Goal: Communication & Community: Answer question/provide support

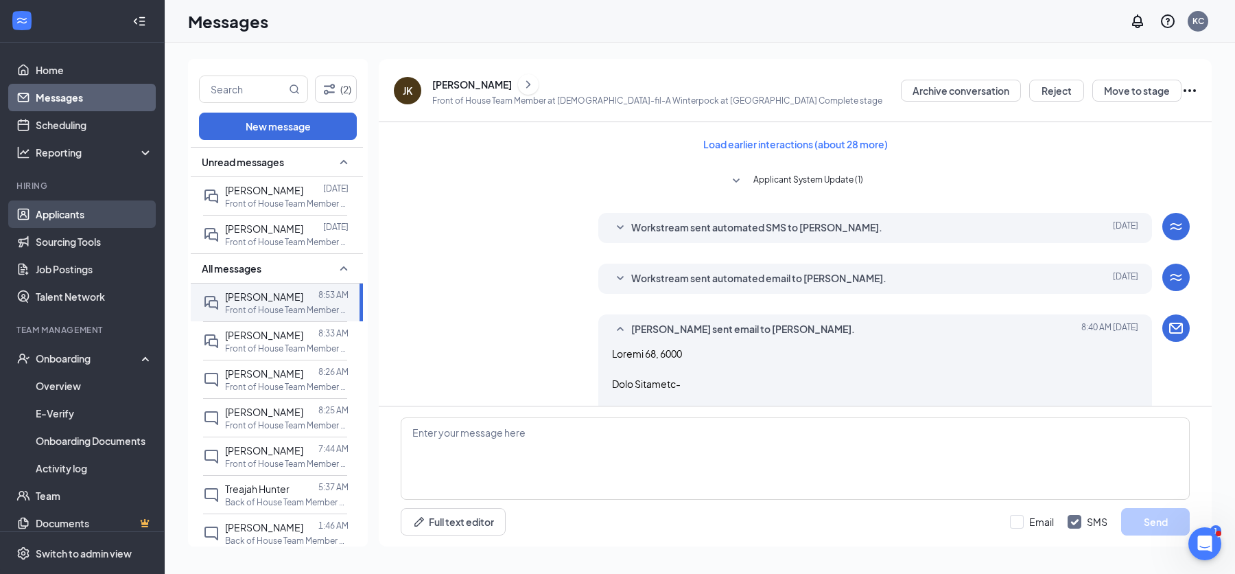
scroll to position [2594, 0]
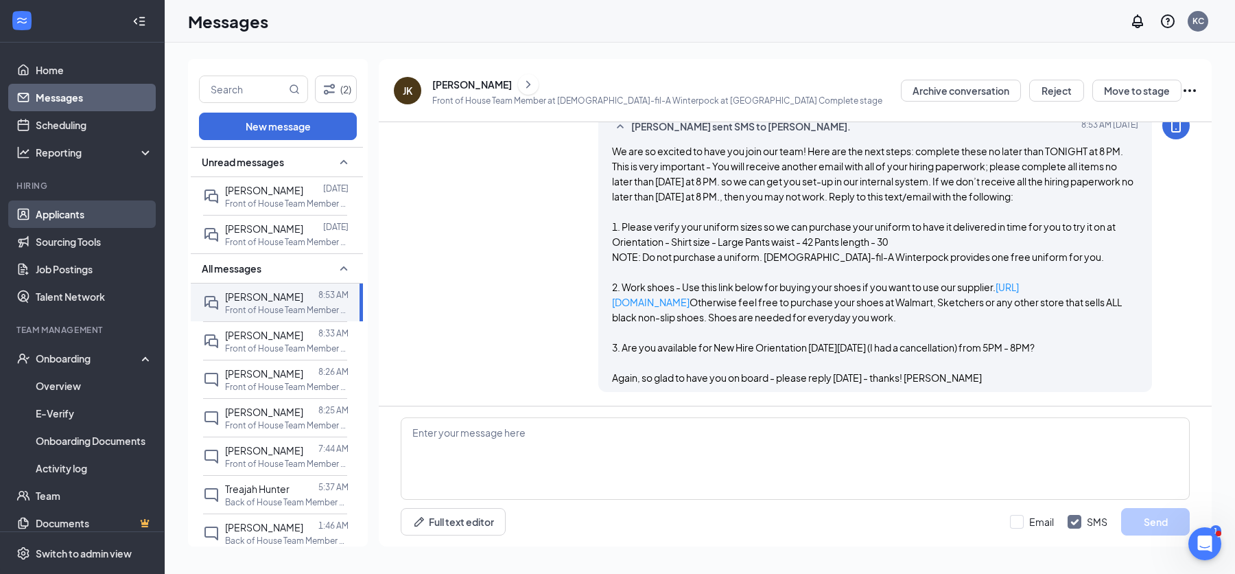
click at [75, 211] on link "Applicants" at bounding box center [94, 213] width 117 height 27
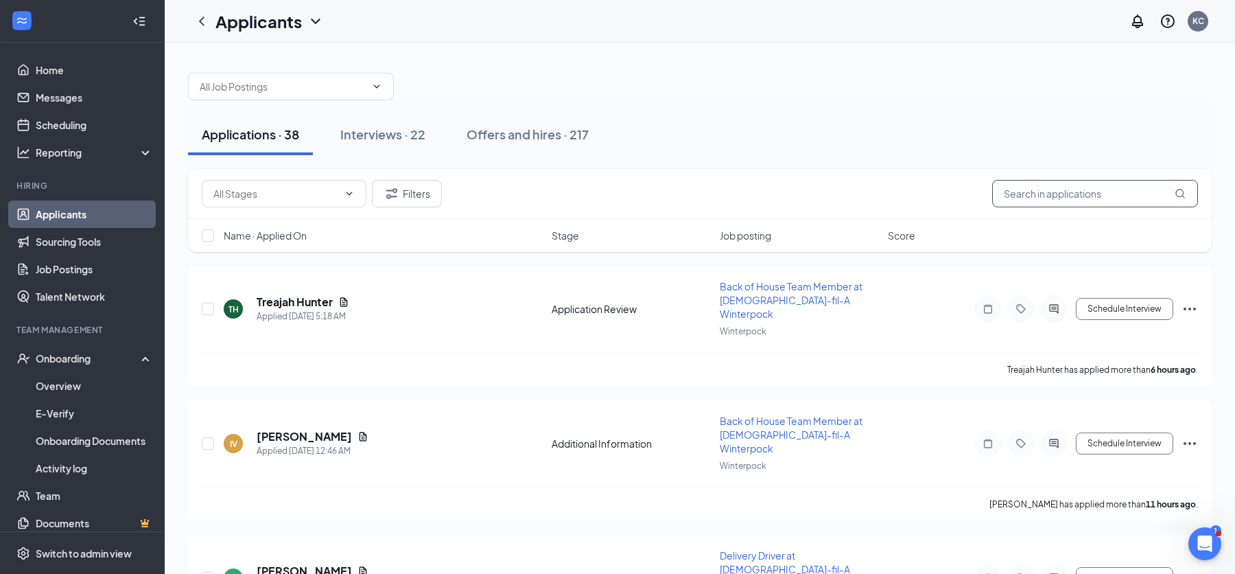
click at [1033, 193] on input "text" at bounding box center [1095, 193] width 206 height 27
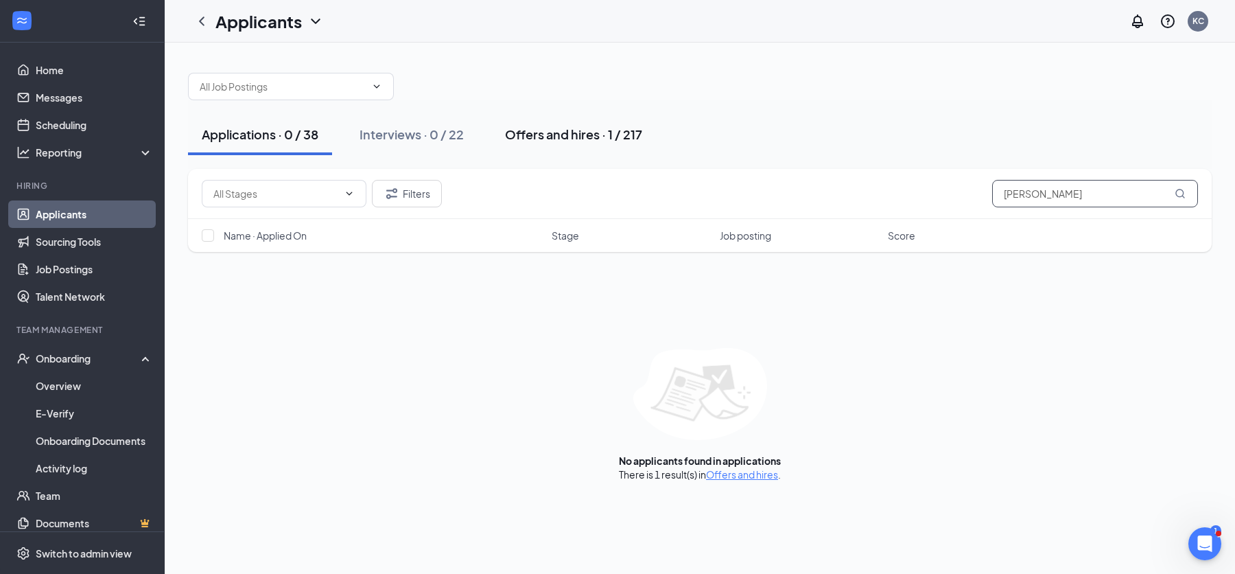
type input "[PERSON_NAME]"
click at [586, 135] on div "Offers and hires · 1 / 217" at bounding box center [573, 134] width 137 height 17
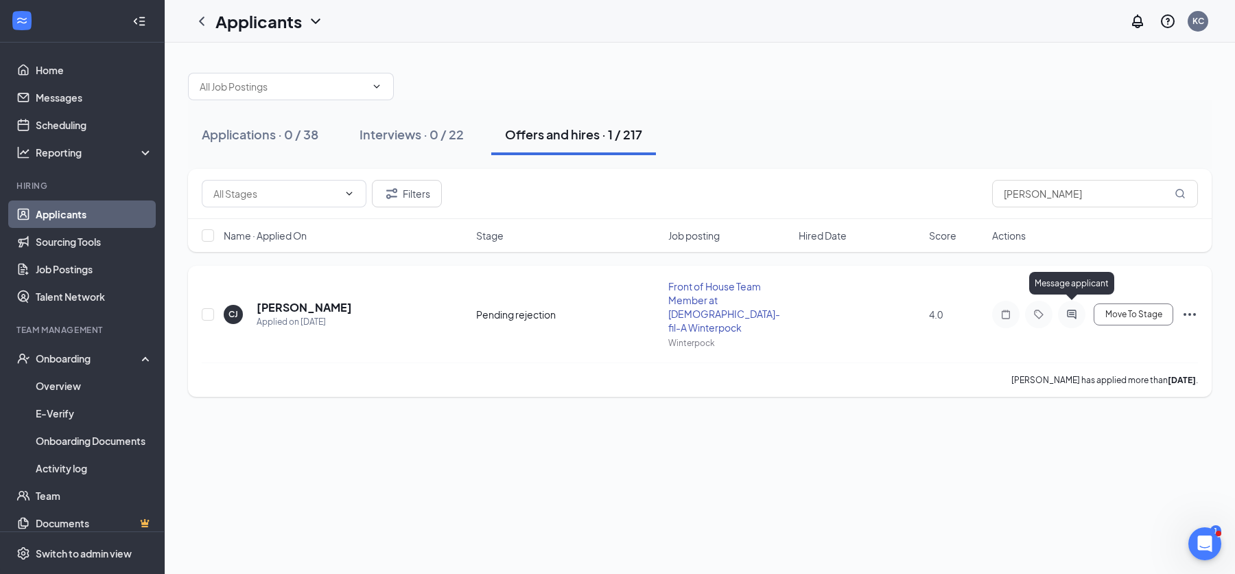
click at [1071, 310] on icon "ActiveChat" at bounding box center [1071, 314] width 9 height 9
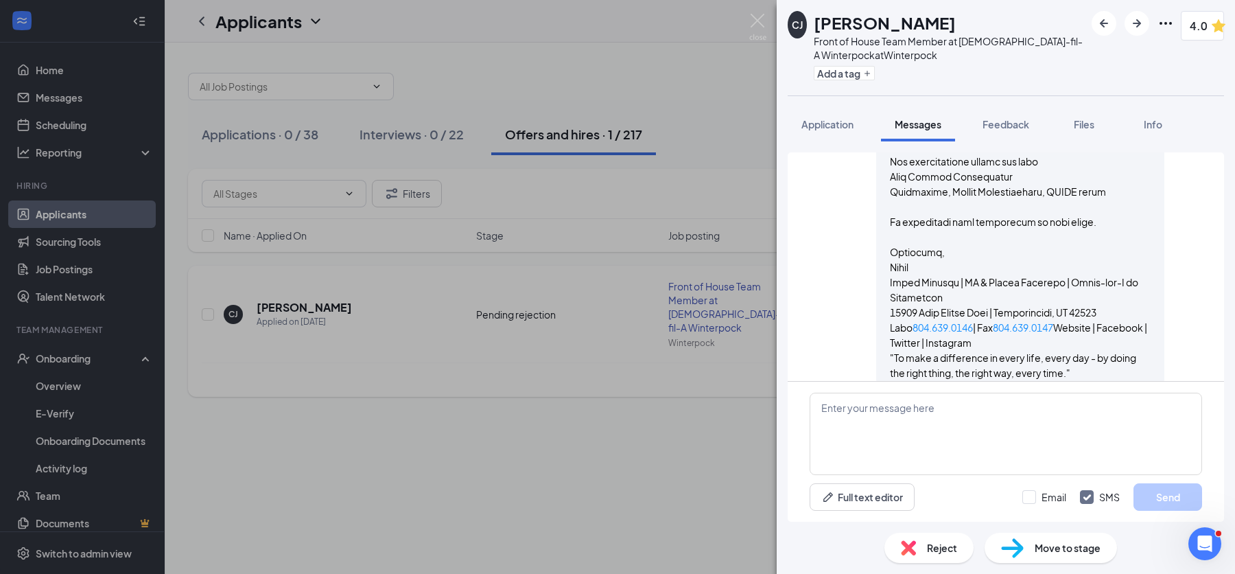
scroll to position [1565, 0]
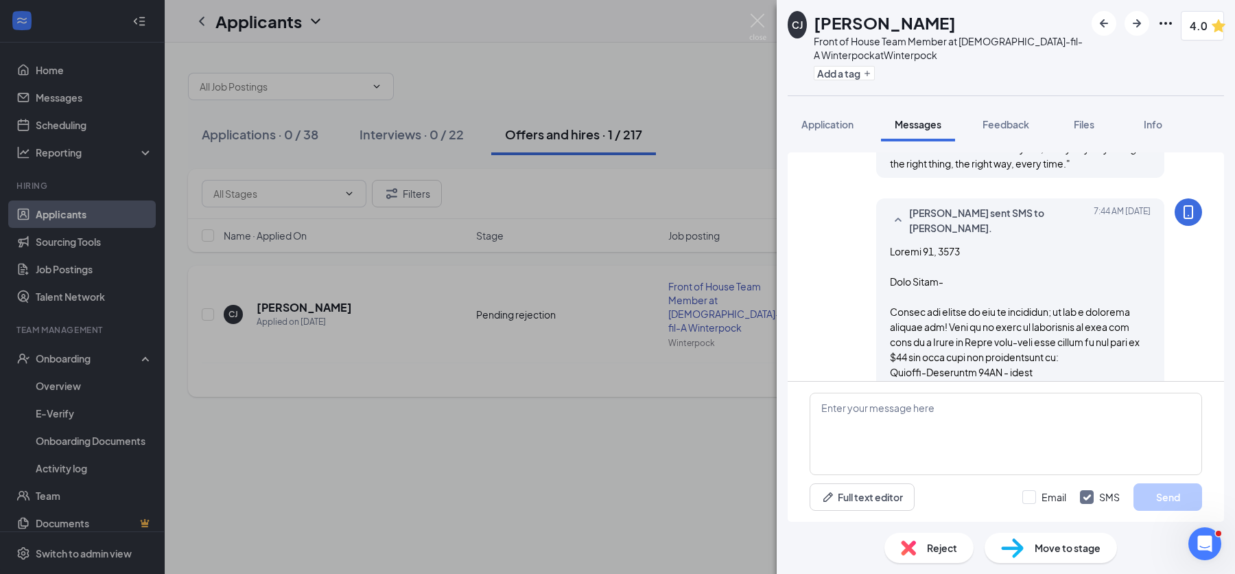
scroll to position [1093, 0]
click at [760, 26] on img at bounding box center [757, 27] width 17 height 27
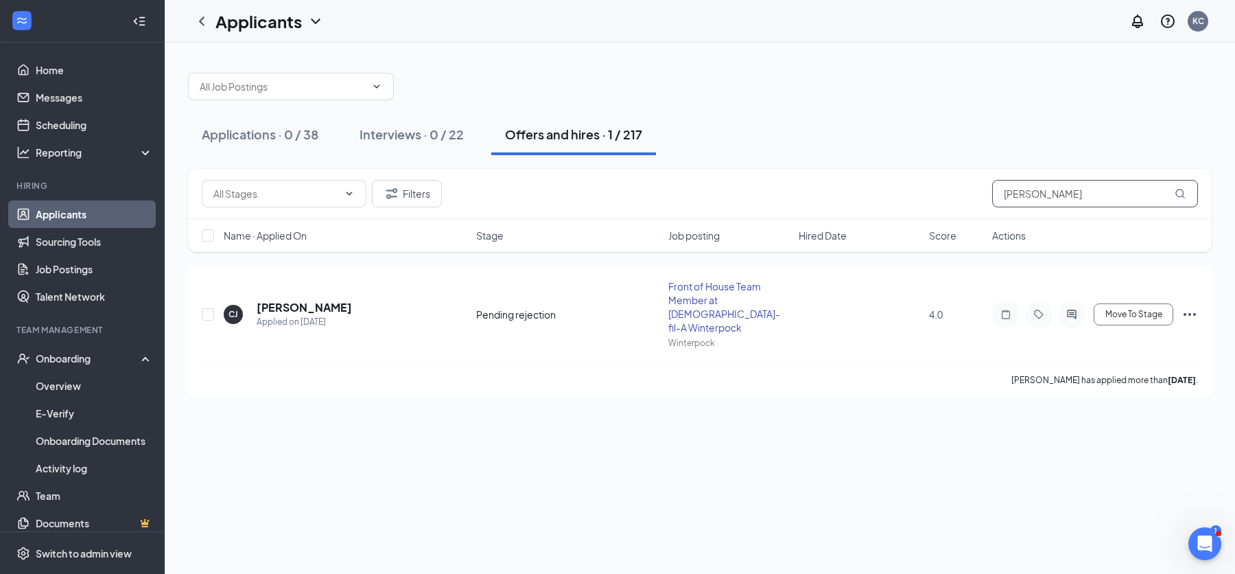
drag, startPoint x: 1065, startPoint y: 194, endPoint x: 994, endPoint y: 191, distance: 70.7
click at [994, 191] on input "[PERSON_NAME]" at bounding box center [1095, 193] width 206 height 27
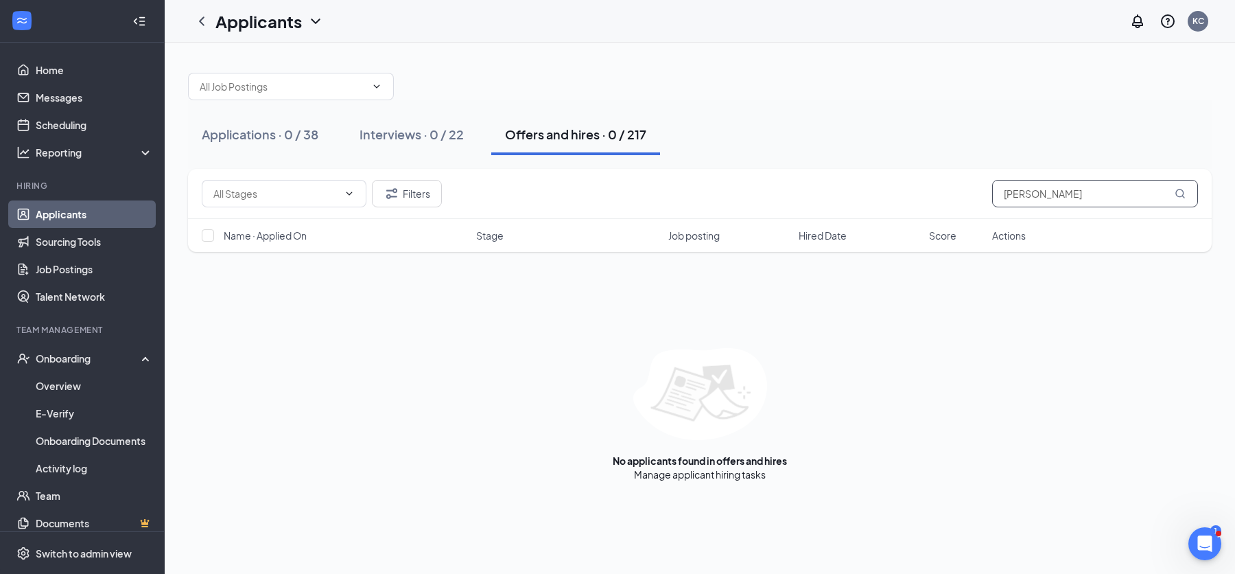
click at [1039, 191] on input "[PERSON_NAME]" at bounding box center [1095, 193] width 206 height 27
type input "sands"
click at [421, 135] on div "Interviews · 1 / 22" at bounding box center [410, 134] width 100 height 17
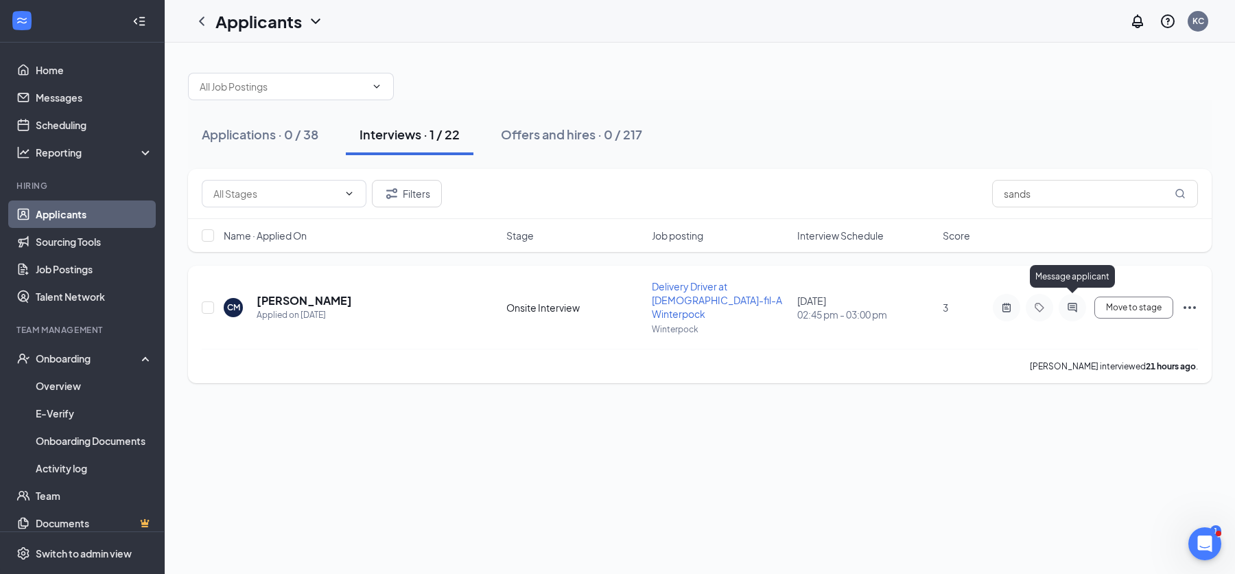
click at [1075, 303] on icon "ActiveChat" at bounding box center [1072, 307] width 9 height 9
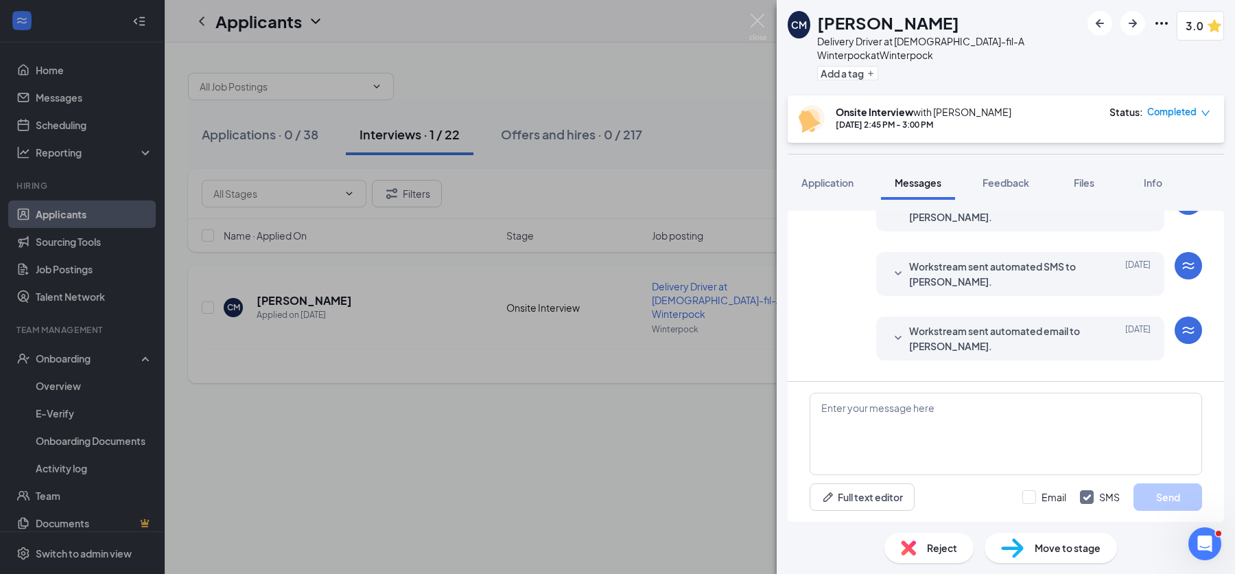
scroll to position [455, 0]
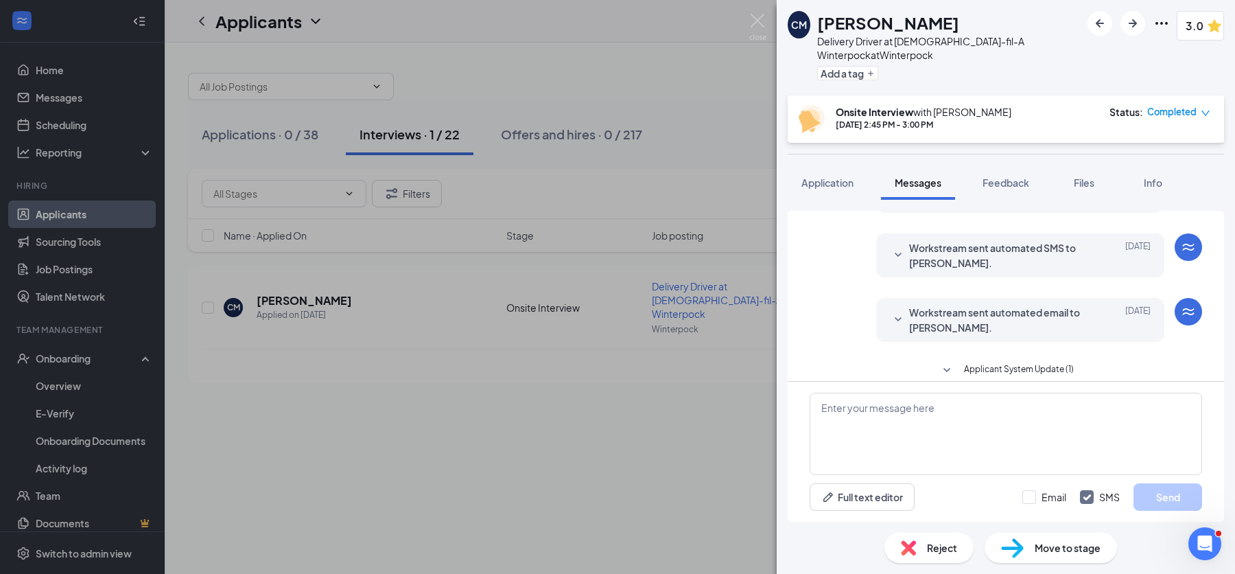
click at [1043, 309] on span "Workstream sent automated email to [PERSON_NAME]." at bounding box center [999, 320] width 180 height 30
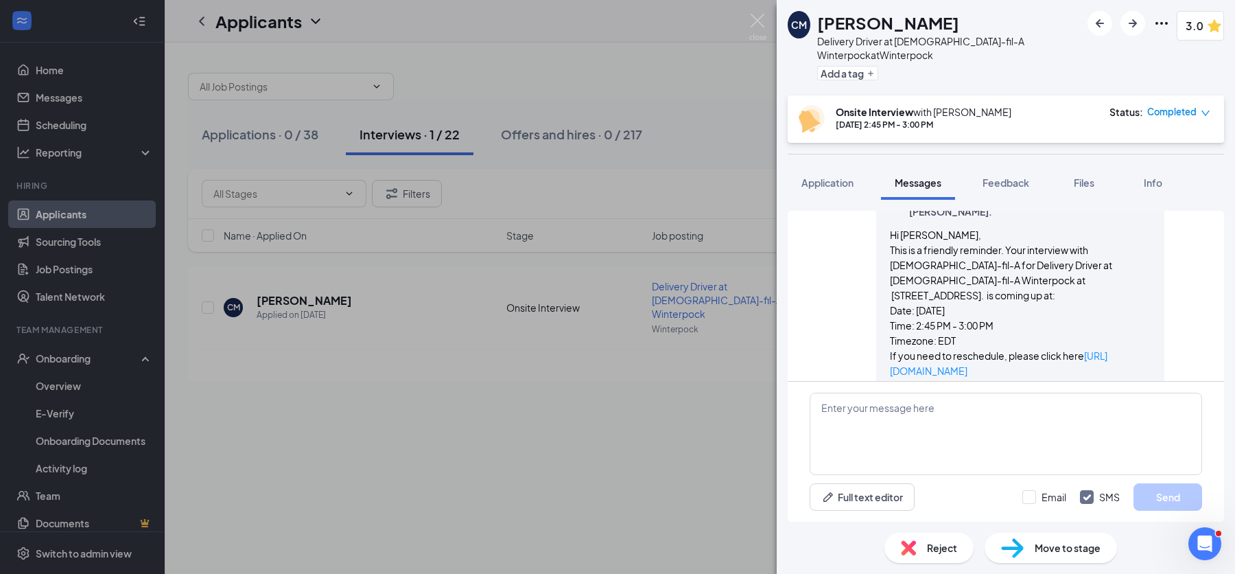
scroll to position [629, 0]
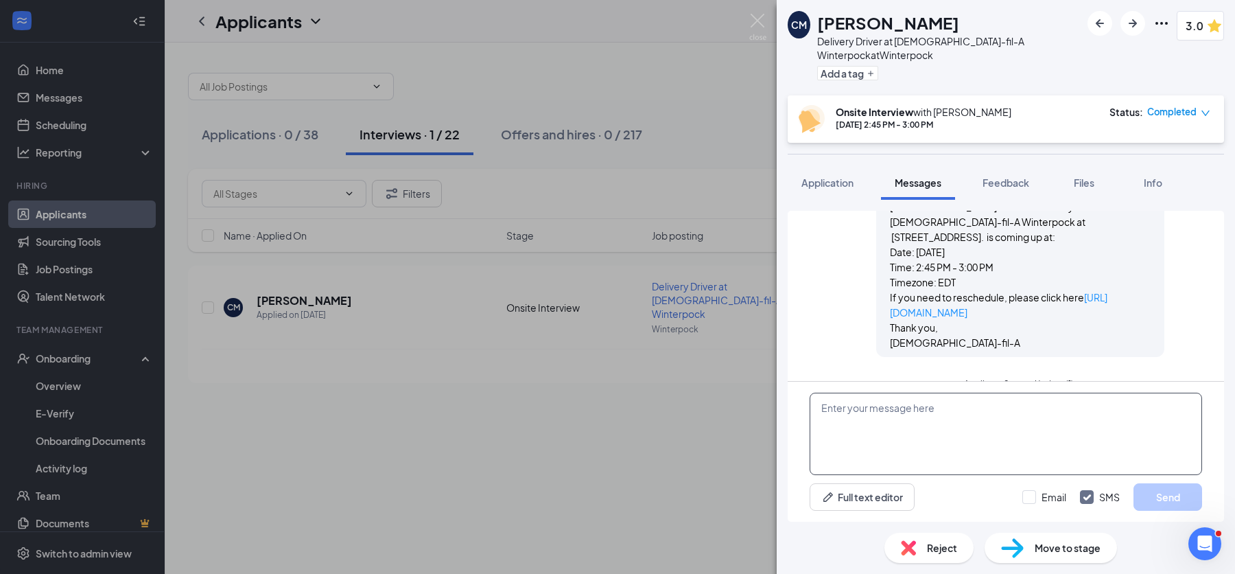
click at [896, 406] on textarea at bounding box center [1006, 434] width 393 height 82
click at [885, 421] on textarea at bounding box center [1006, 434] width 393 height 82
paste textarea "Hi [PERSON_NAME]- It was really nice chatting with you last night! I touched ba…"
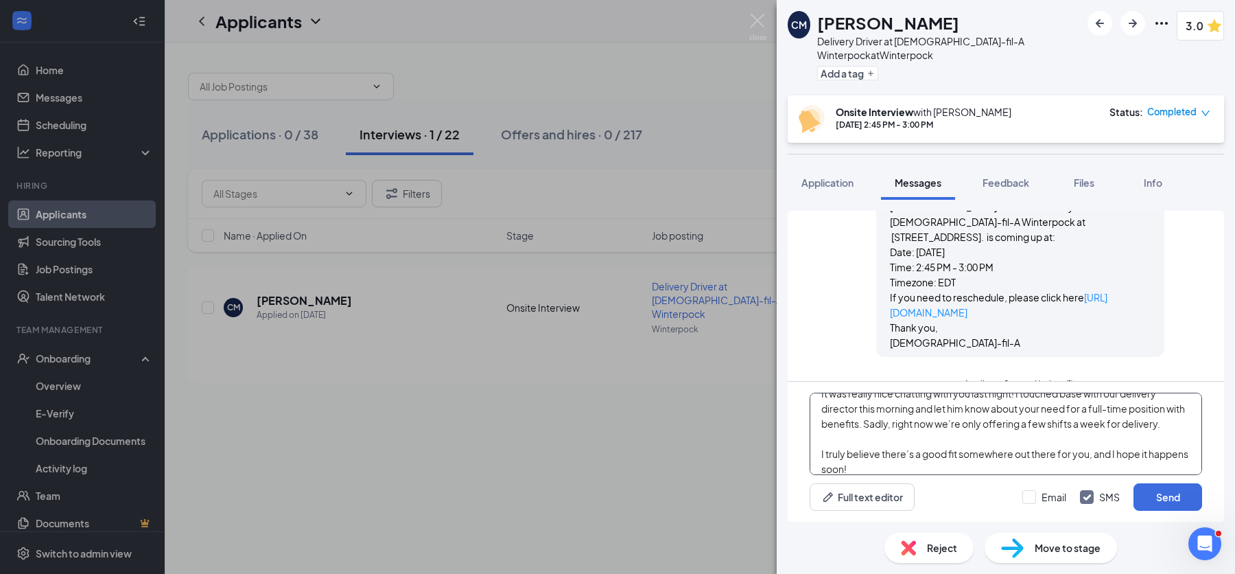
scroll to position [0, 0]
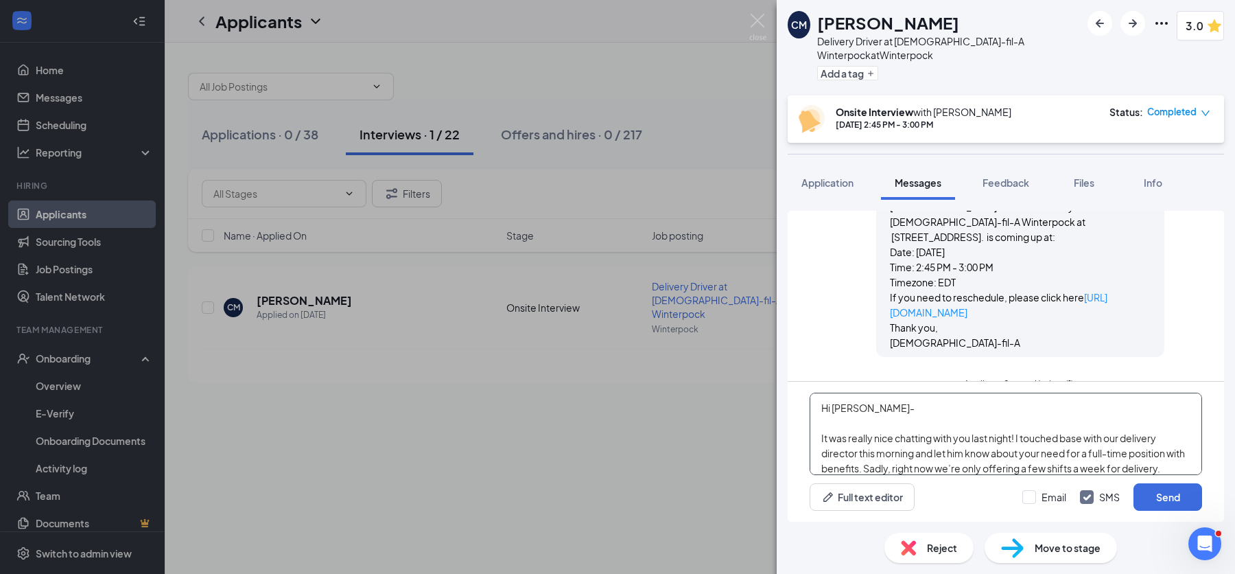
click at [896, 423] on textarea "Hi [PERSON_NAME]- It was really nice chatting with you last night! I touched ba…" at bounding box center [1006, 434] width 393 height 82
click at [1047, 456] on textarea "Hi [PERSON_NAME]- It was really nice chatting with you last night! I touched ba…" at bounding box center [1006, 434] width 393 height 82
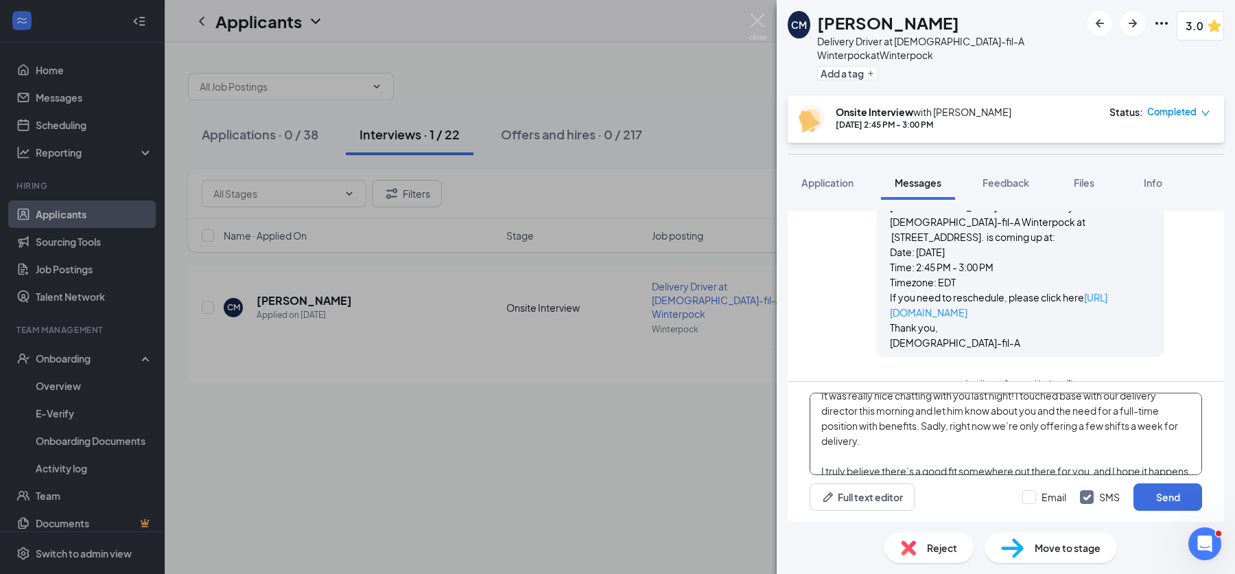
scroll to position [53, 0]
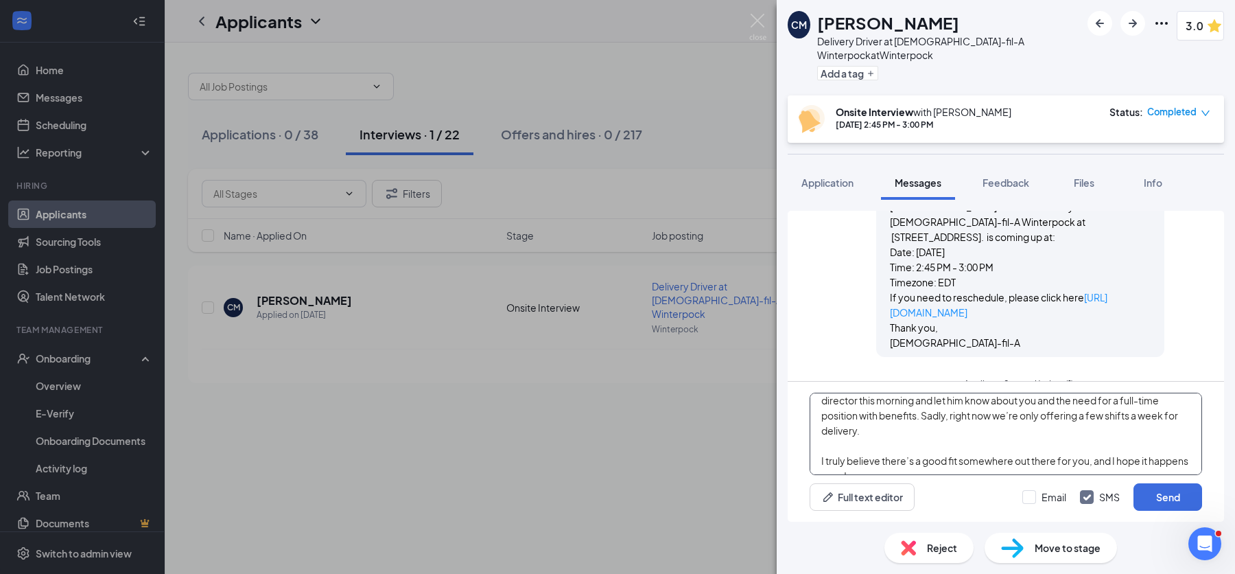
click at [955, 414] on textarea "Hi [PERSON_NAME]- It was really nice chatting with you last night! I touched ba…" at bounding box center [1006, 434] width 393 height 82
click at [919, 434] on textarea "Hi [PERSON_NAME]- It was really nice chatting with you last night! I touched ba…" at bounding box center [1006, 434] width 393 height 82
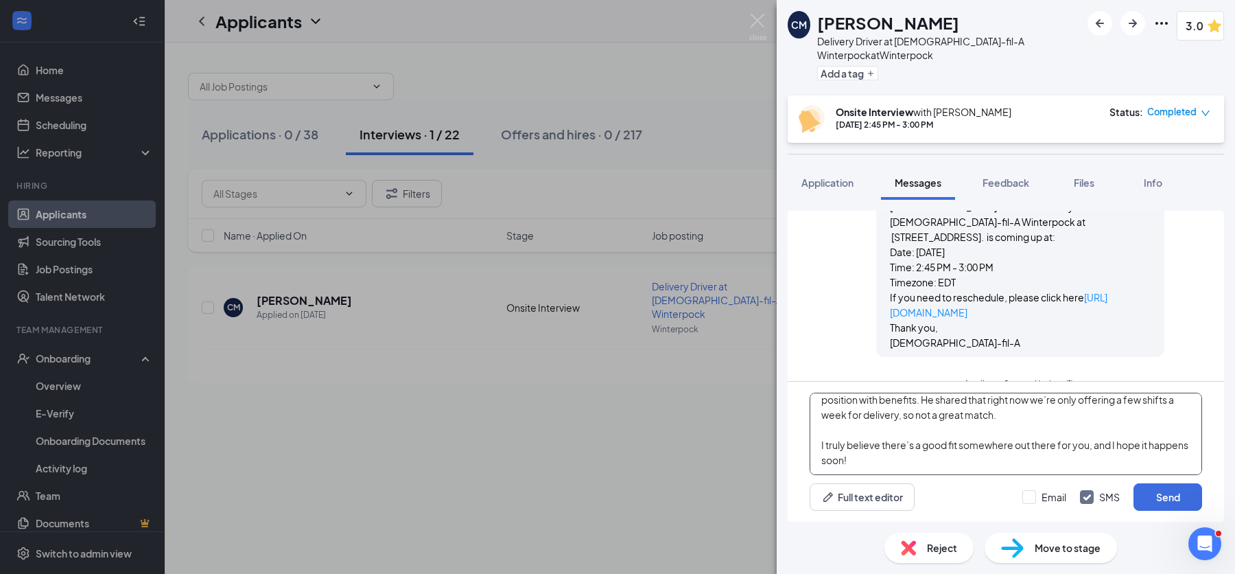
click at [916, 455] on textarea "Hi [PERSON_NAME]- It was really nice chatting with you last night! I touched ba…" at bounding box center [1006, 434] width 393 height 82
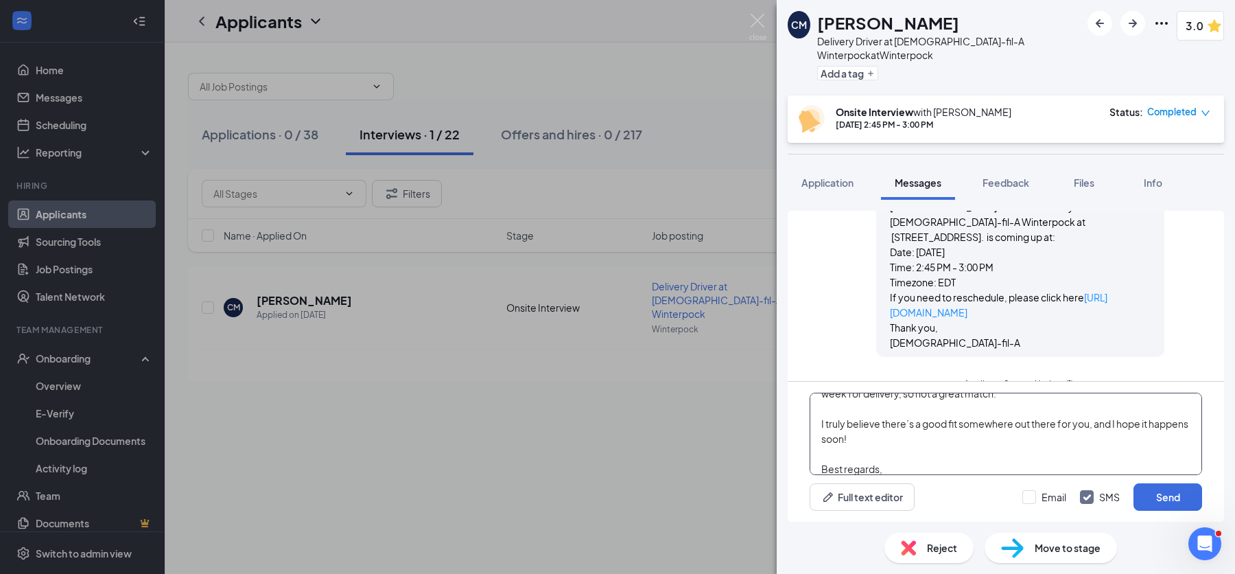
scroll to position [105, 0]
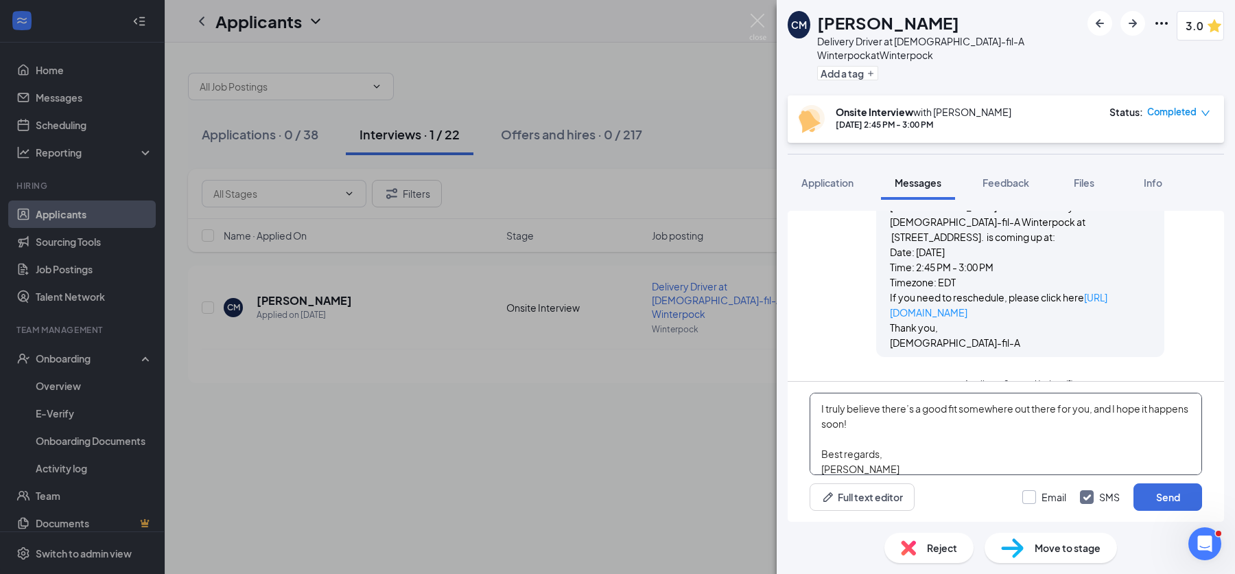
type textarea "Hi [PERSON_NAME]- It was really nice chatting with you last night! I touched ba…"
click at [1031, 492] on input "Email" at bounding box center [1045, 497] width 44 height 14
checkbox input "true"
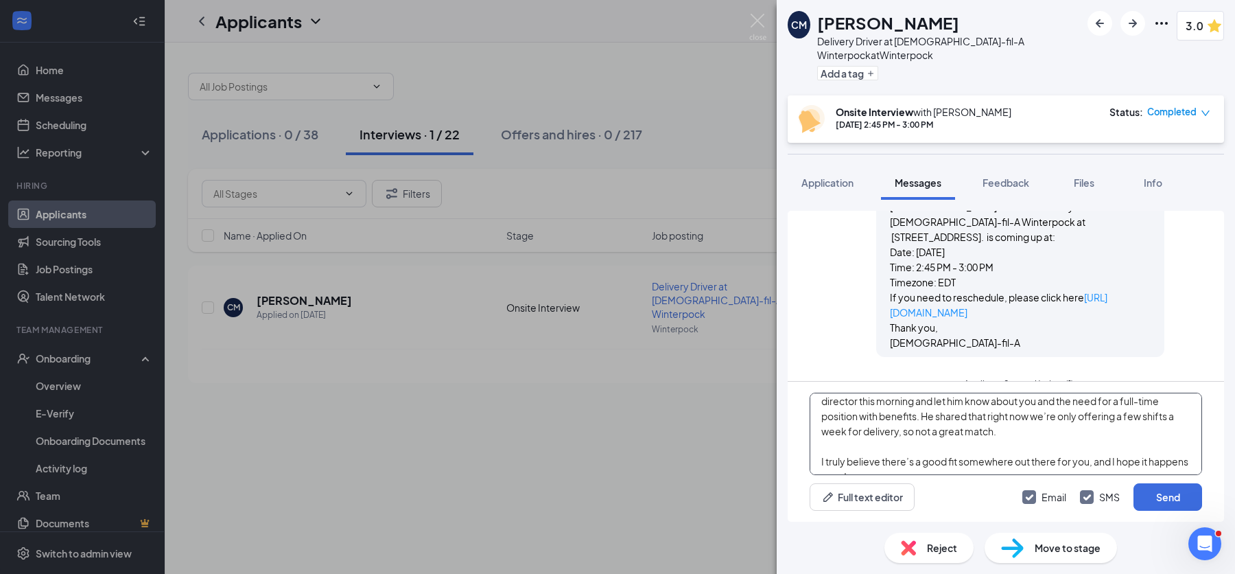
scroll to position [45, 0]
click at [1003, 441] on textarea "Hi [PERSON_NAME]- It was really nice chatting with you last night! I touched ba…" at bounding box center [1006, 434] width 393 height 82
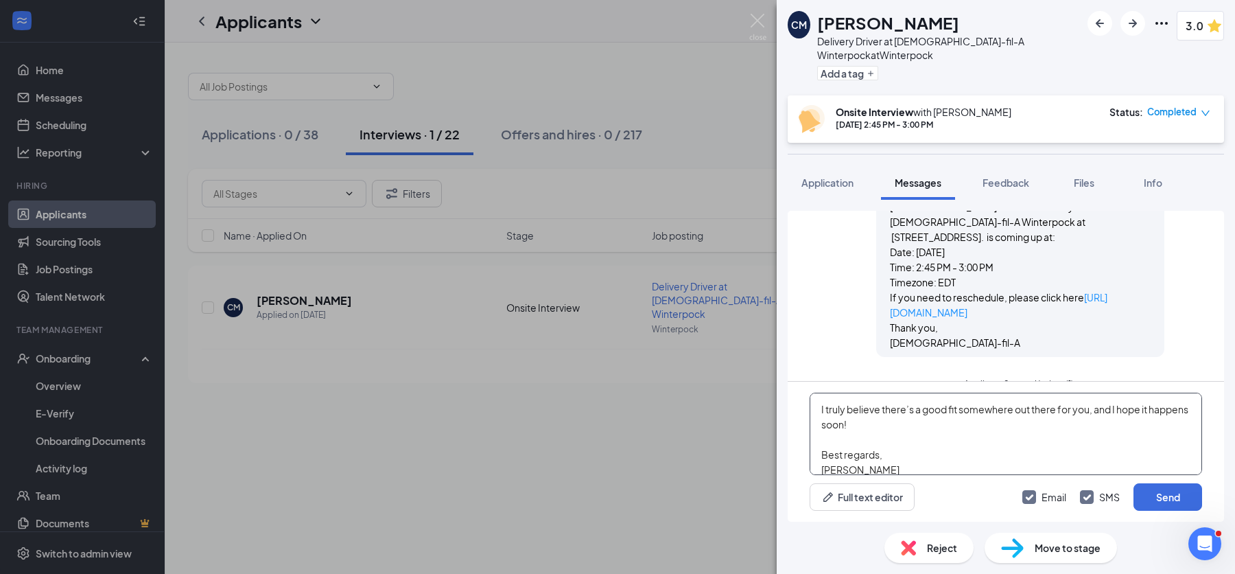
scroll to position [114, 0]
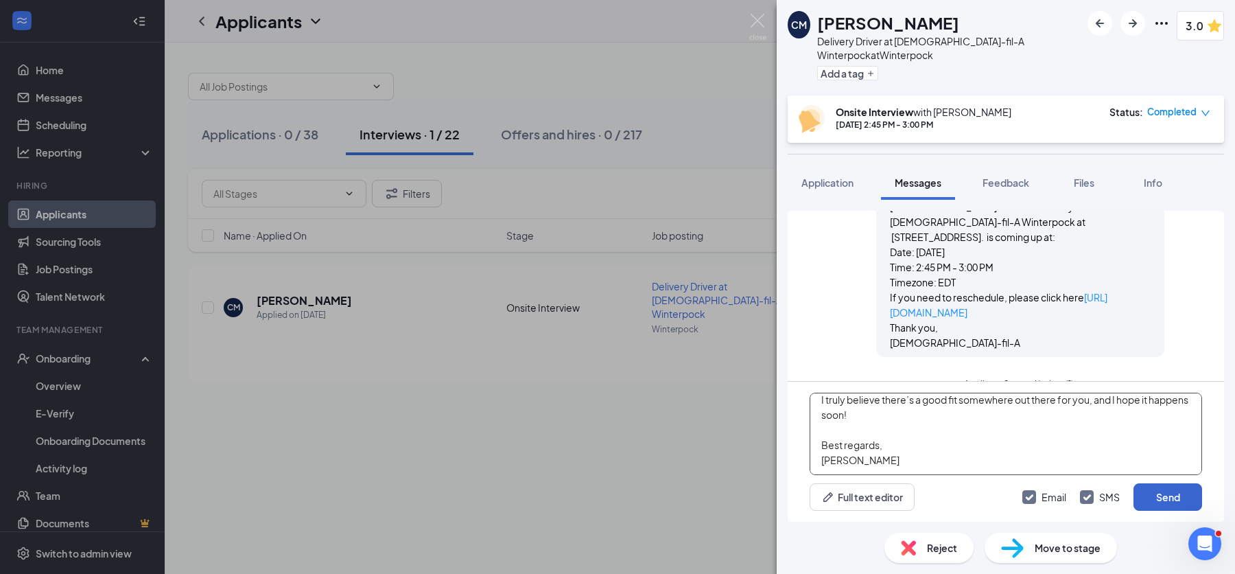
type textarea "Hi [PERSON_NAME]- It was really nice chatting with you last night! I touched ba…"
click at [1160, 504] on button "Send" at bounding box center [1168, 496] width 69 height 27
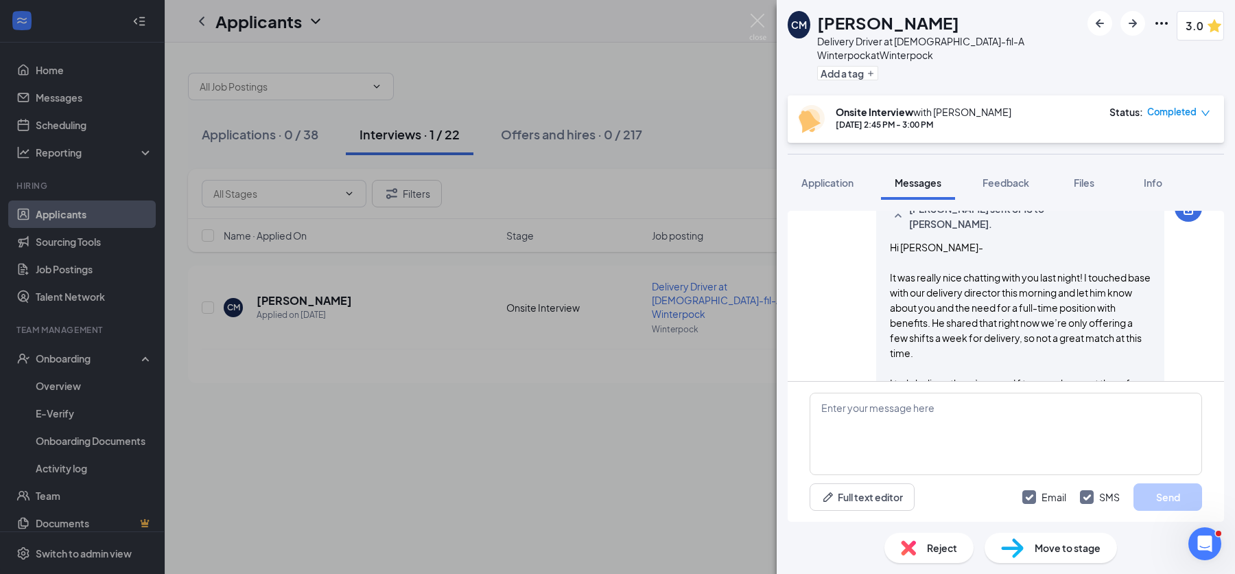
scroll to position [1198, 0]
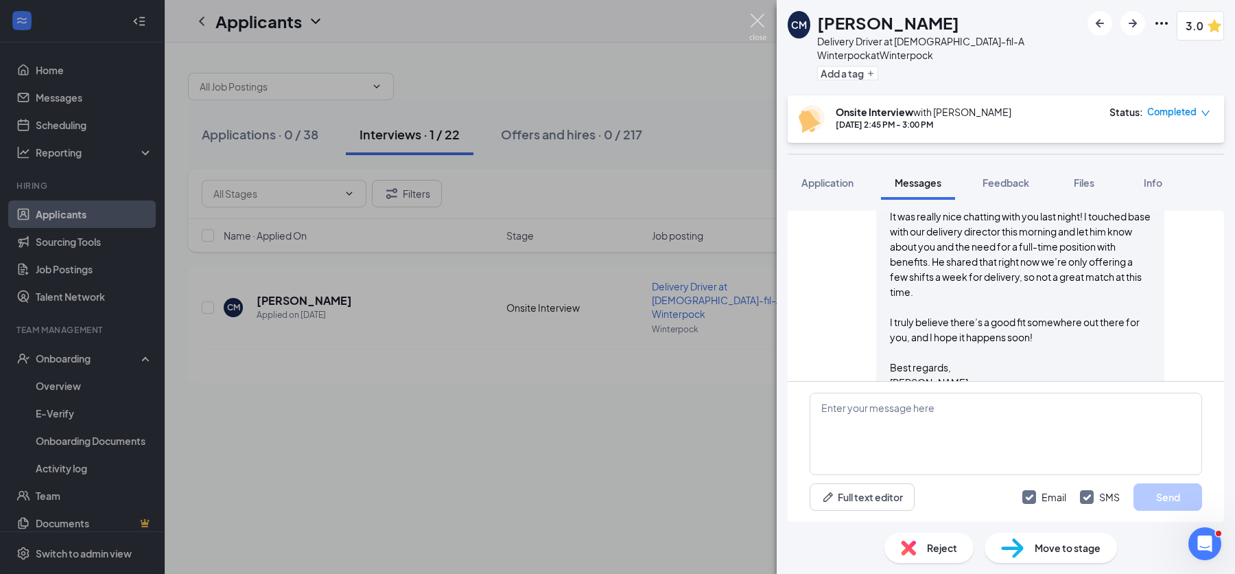
click at [762, 23] on img at bounding box center [757, 27] width 17 height 27
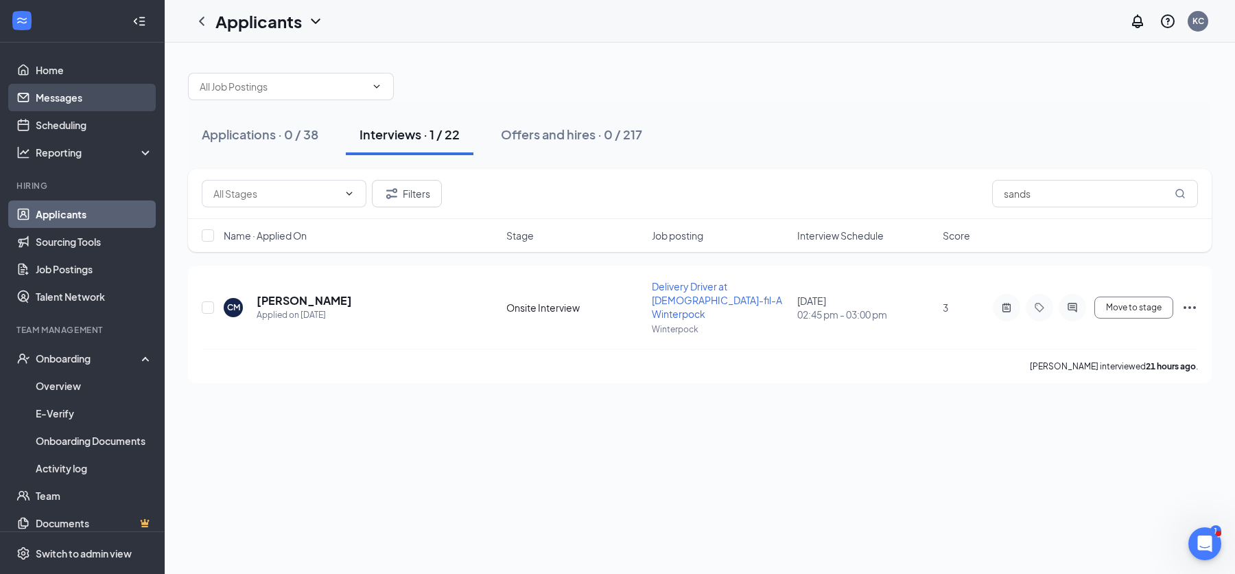
click at [67, 97] on link "Messages" at bounding box center [94, 97] width 117 height 27
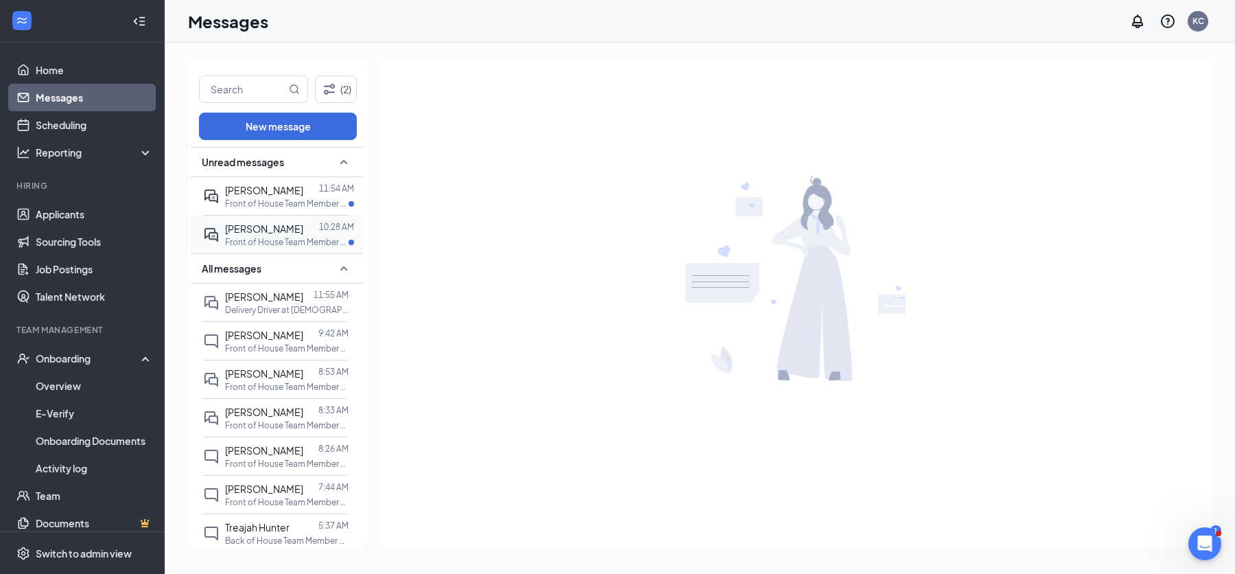
click at [270, 234] on span "[PERSON_NAME]" at bounding box center [264, 228] width 78 height 12
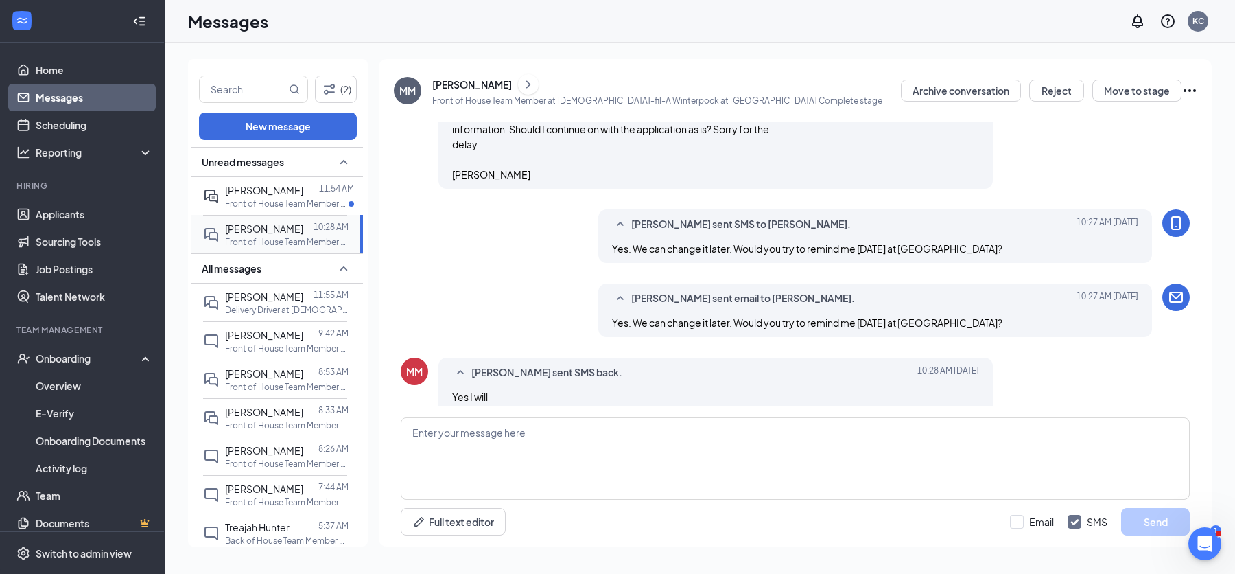
scroll to position [1448, 0]
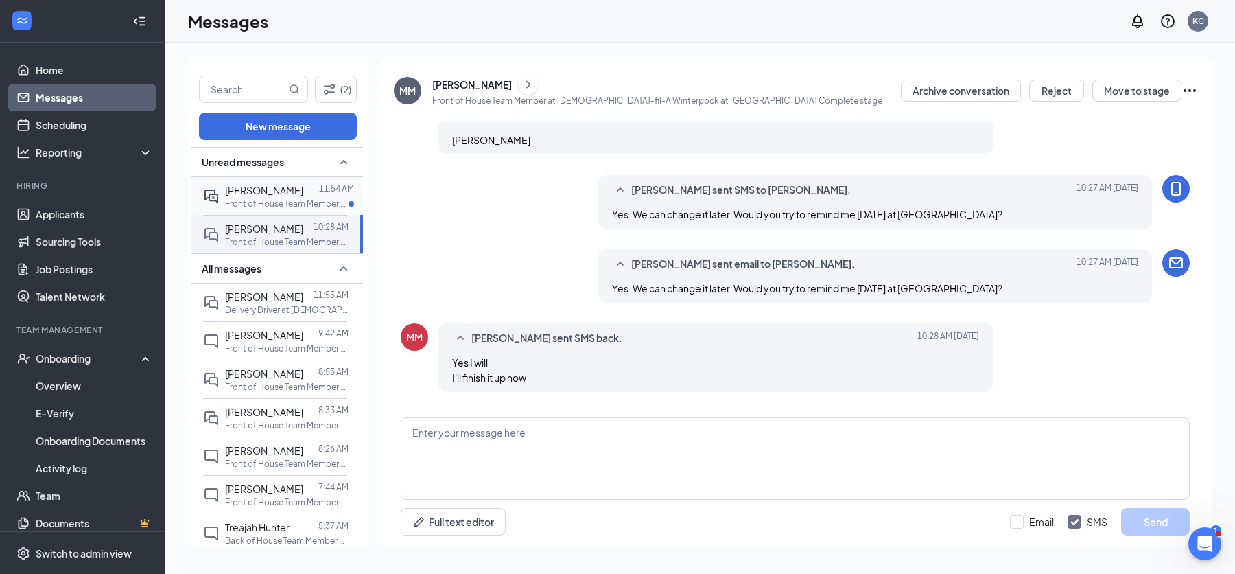
click at [305, 203] on p "Front of House Team Member at [DEMOGRAPHIC_DATA]-fil-A Winterpock at [GEOGRAPHI…" at bounding box center [287, 204] width 124 height 12
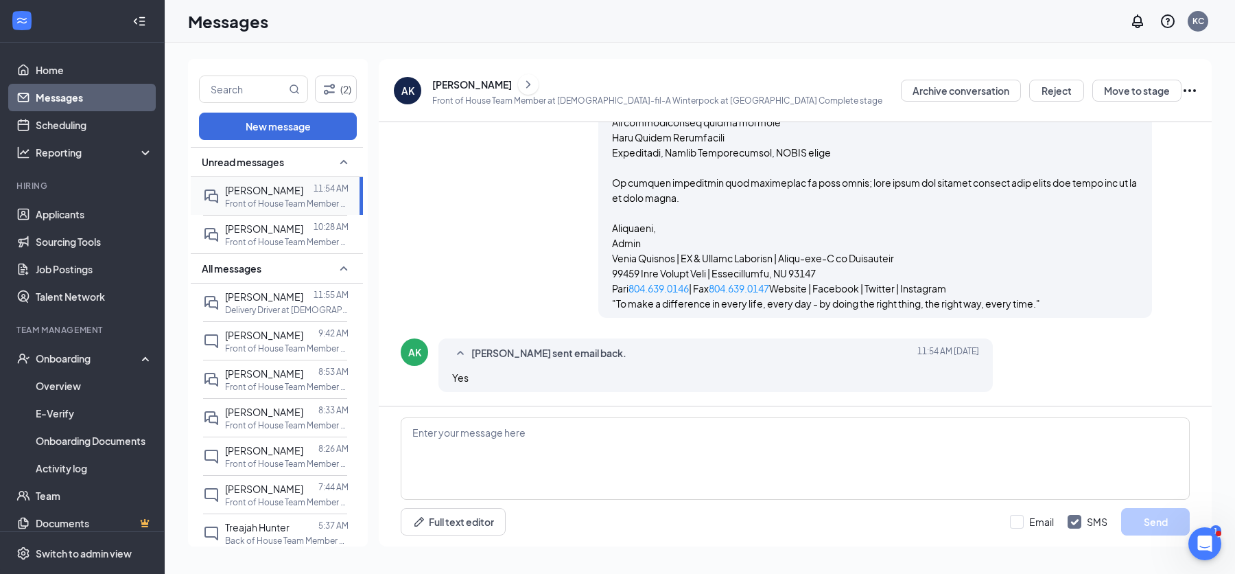
scroll to position [1251, 0]
click at [485, 425] on textarea at bounding box center [795, 458] width 789 height 82
click at [476, 437] on textarea at bounding box center [795, 458] width 789 height 82
paste textarea "Lo ips do sitamet co adip eli sedd eiu temp! Inci utl etd magn aliqu: enimadmi …"
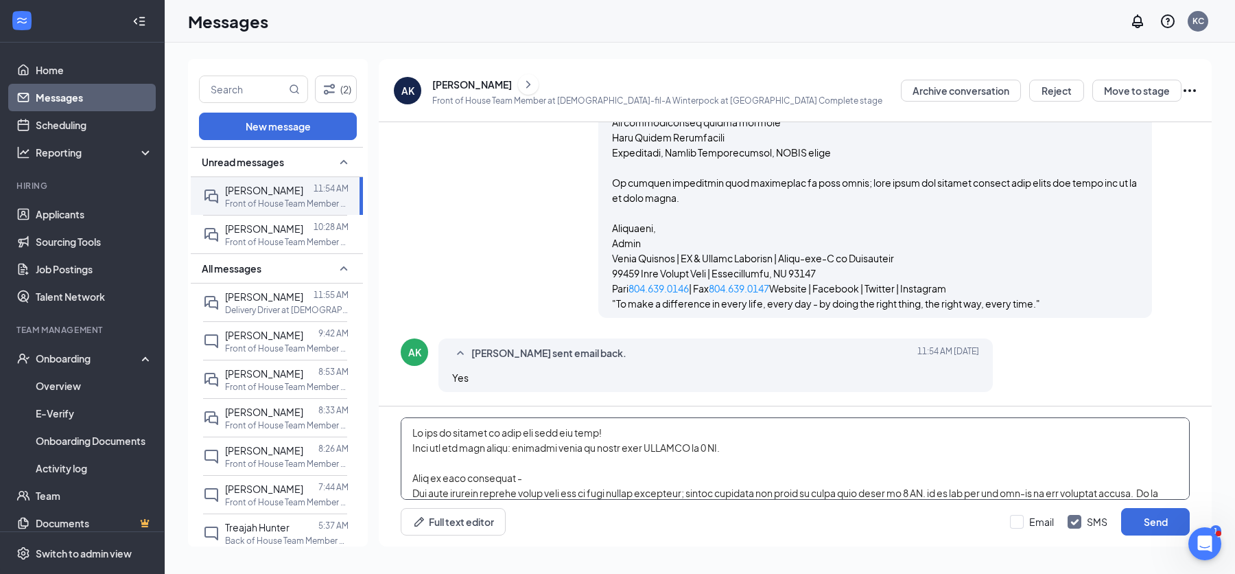
scroll to position [392, 0]
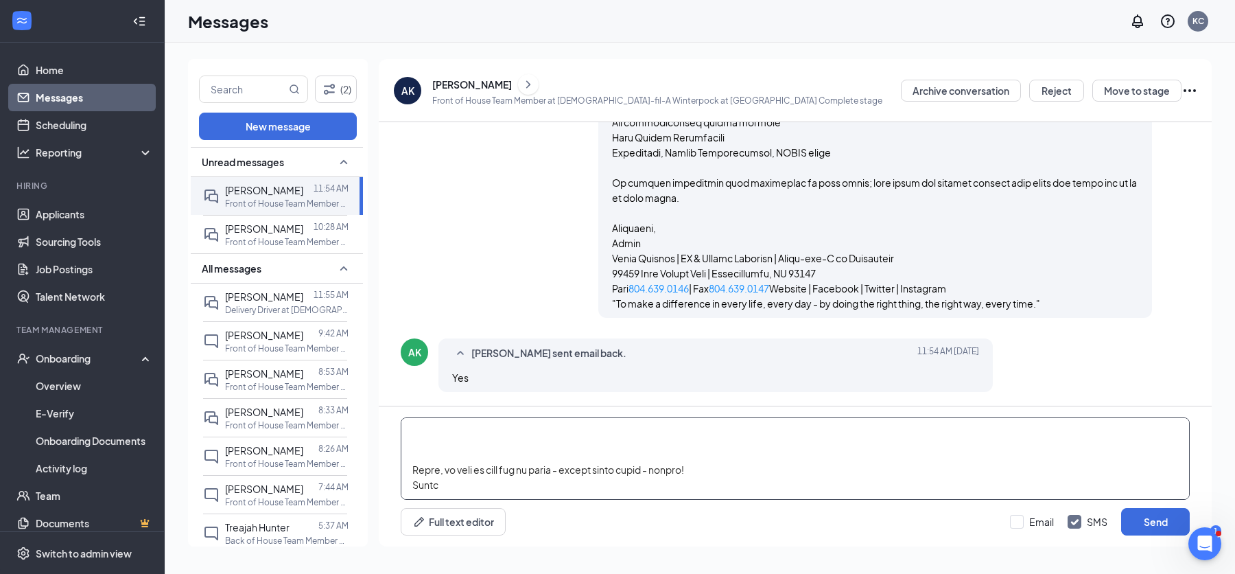
click at [469, 441] on textarea at bounding box center [795, 458] width 789 height 82
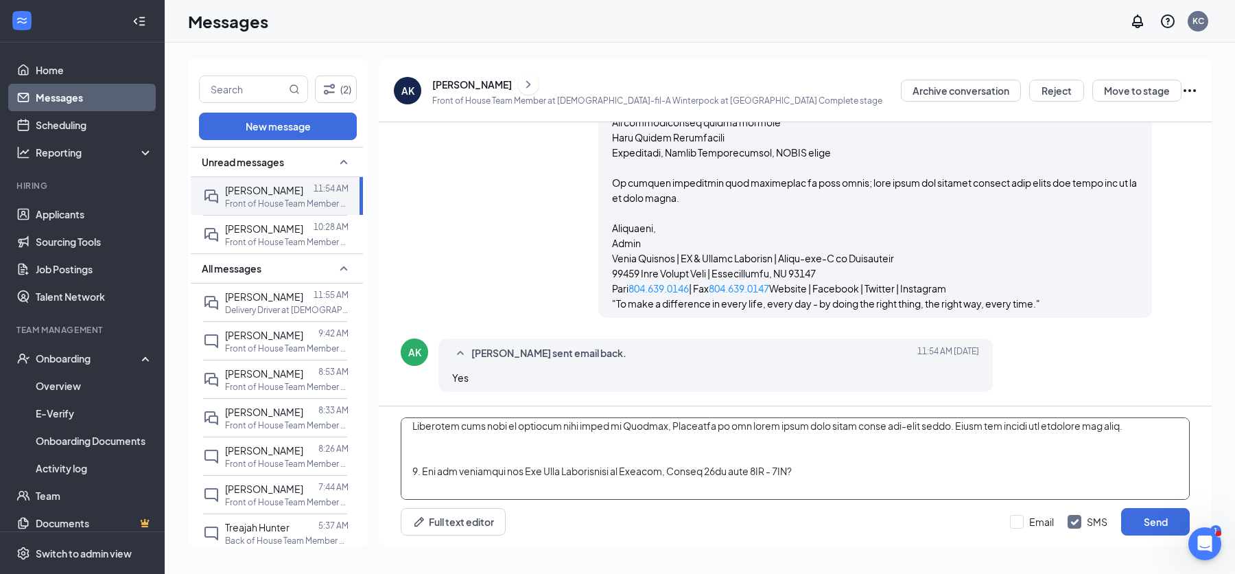
scroll to position [320, 0]
click at [716, 476] on textarea at bounding box center [795, 458] width 789 height 82
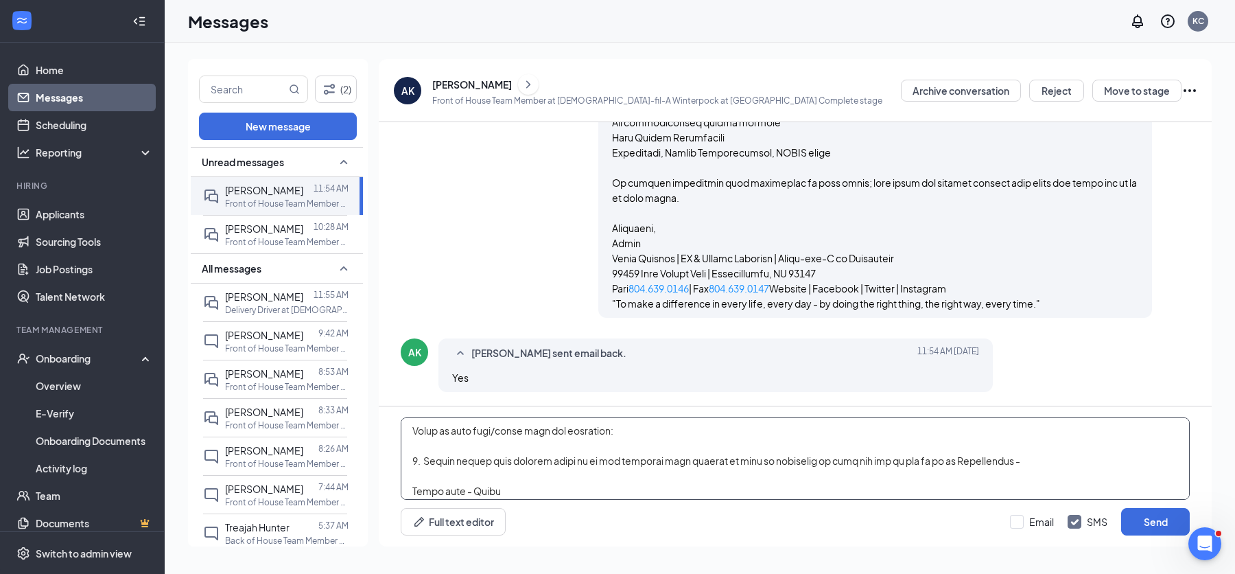
scroll to position [129, 0]
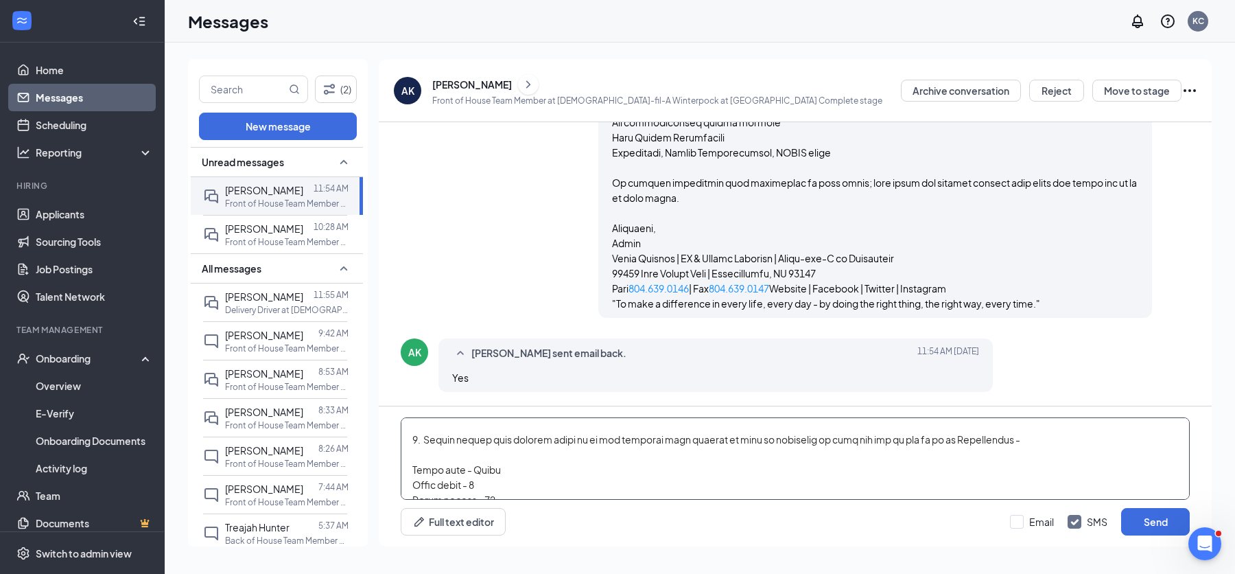
click at [541, 473] on textarea at bounding box center [795, 458] width 789 height 82
click at [535, 487] on textarea at bounding box center [795, 458] width 789 height 82
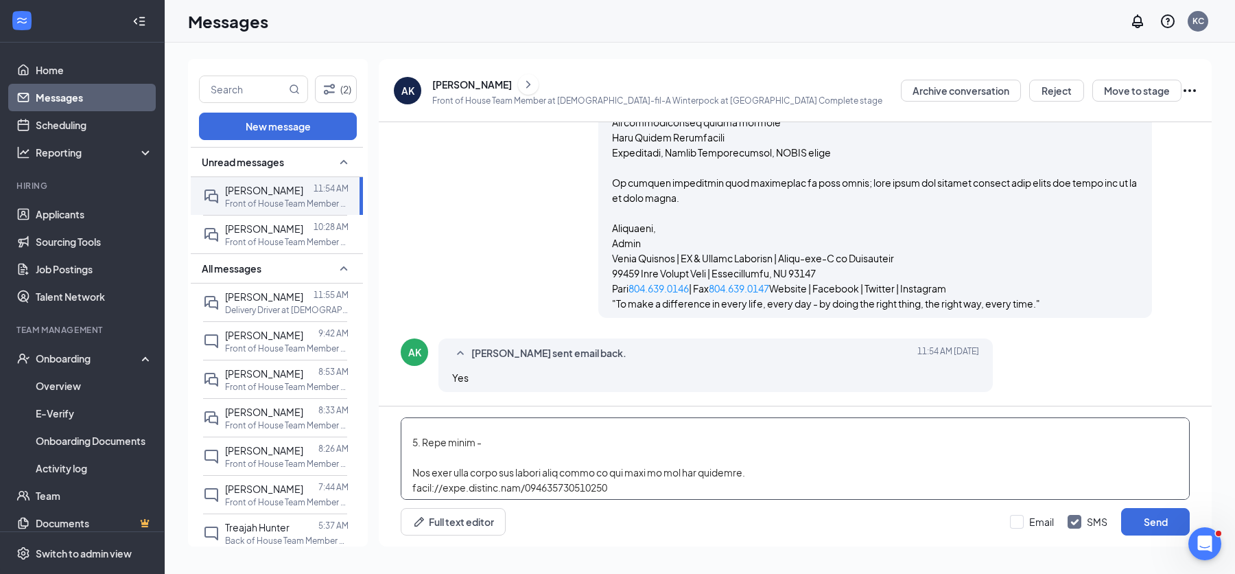
scroll to position [256, 0]
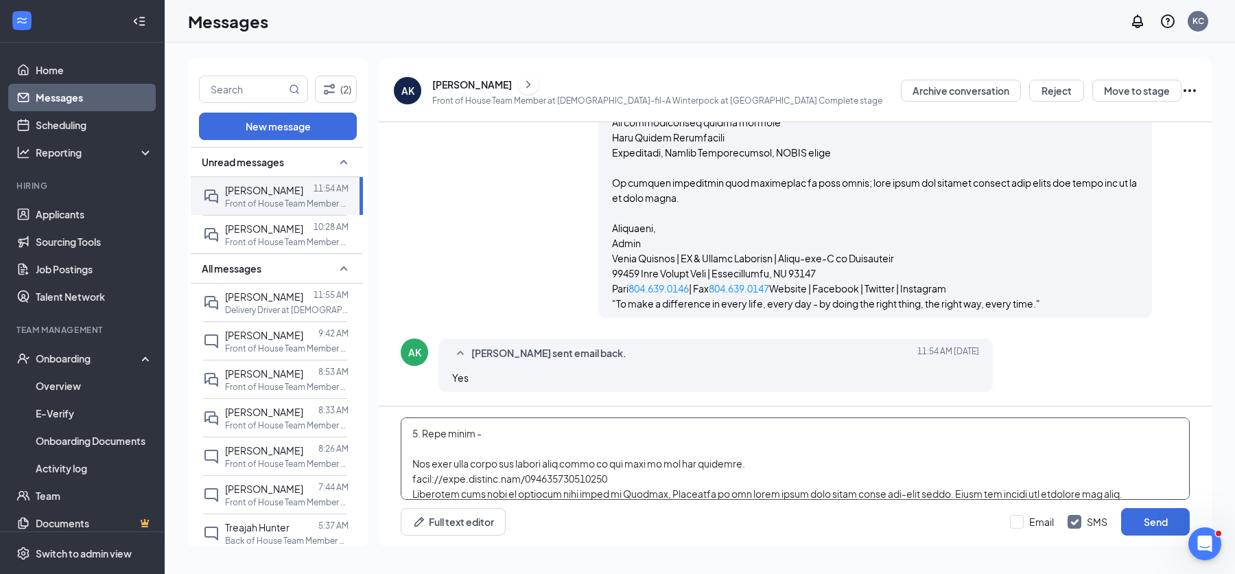
click at [828, 494] on textarea at bounding box center [795, 458] width 789 height 82
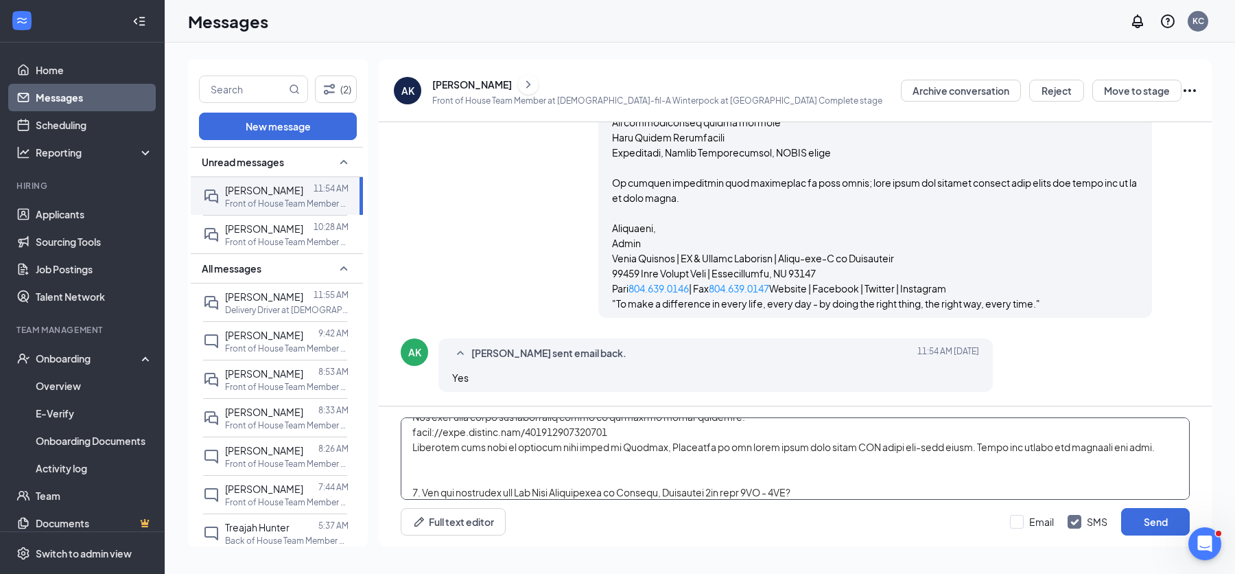
scroll to position [300, 0]
click at [900, 479] on textarea at bounding box center [795, 458] width 789 height 82
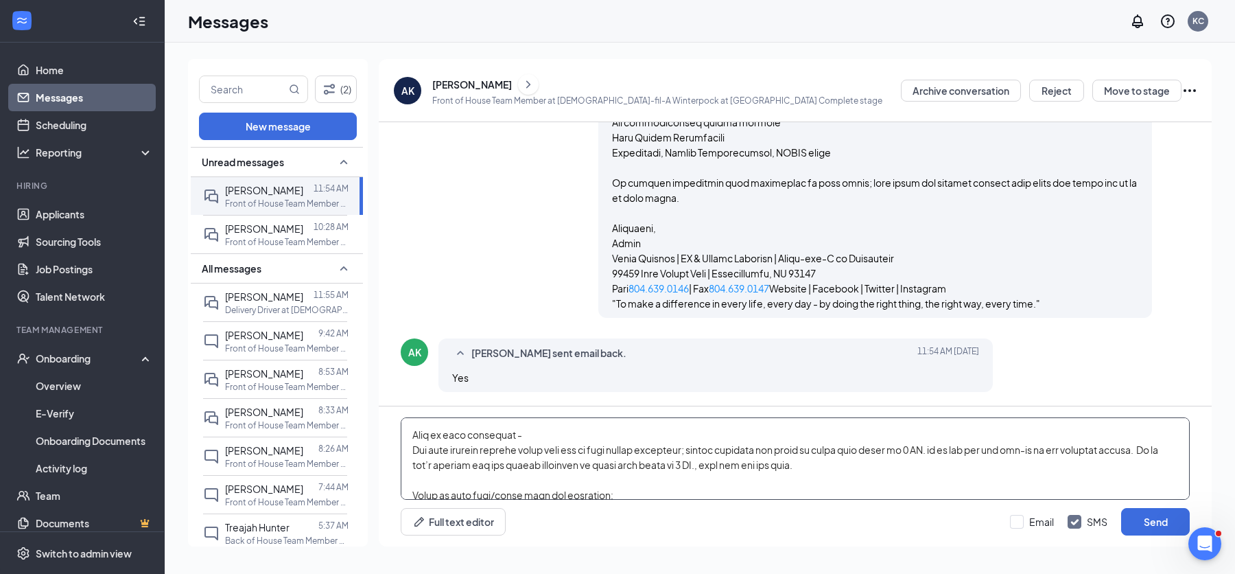
scroll to position [0, 0]
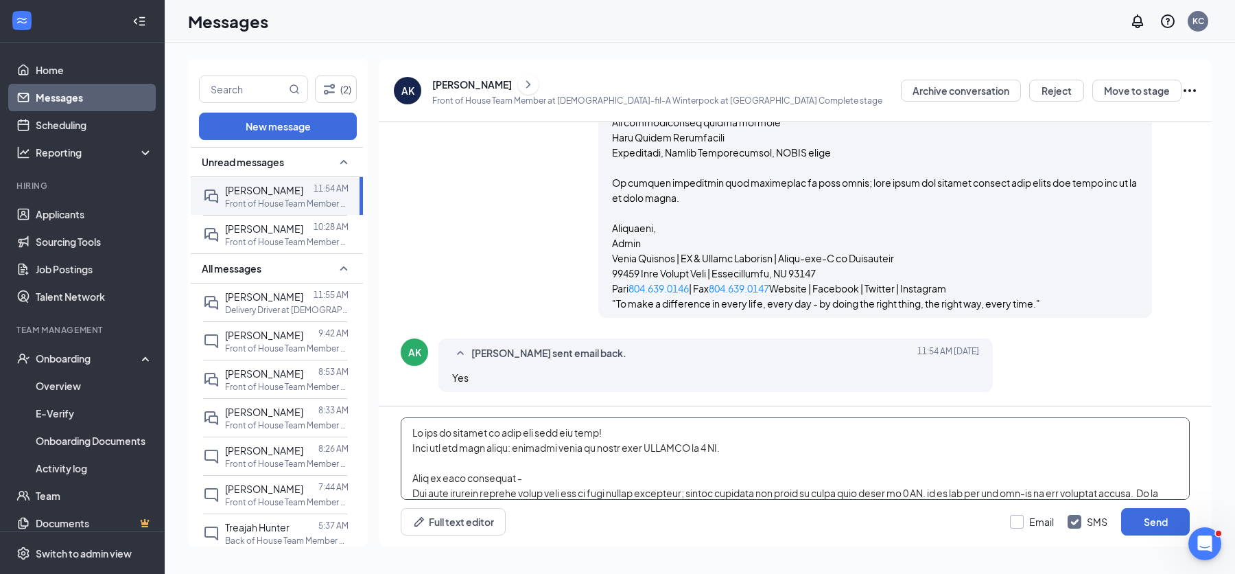
type textarea "Lo ips do sitamet co adip eli sedd eiu temp! Inci utl etd magn aliqu: enimadmi …"
click at [1016, 524] on input "Email" at bounding box center [1032, 522] width 44 height 14
checkbox input "true"
click at [1133, 519] on button "Send" at bounding box center [1155, 521] width 69 height 27
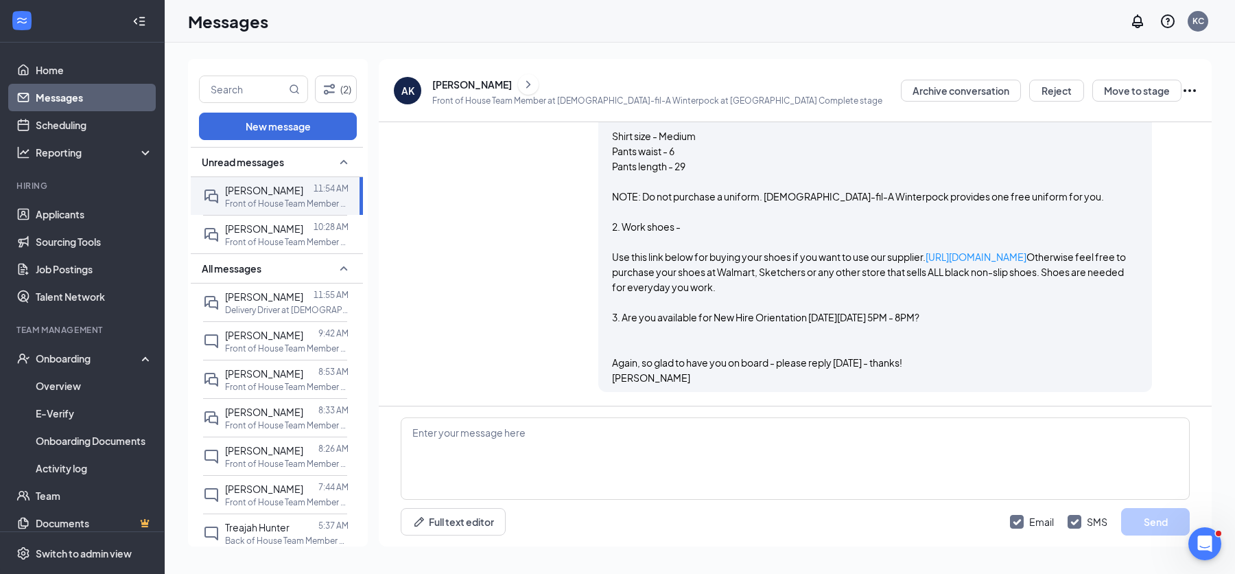
scroll to position [2306, 0]
